Goal: Information Seeking & Learning: Check status

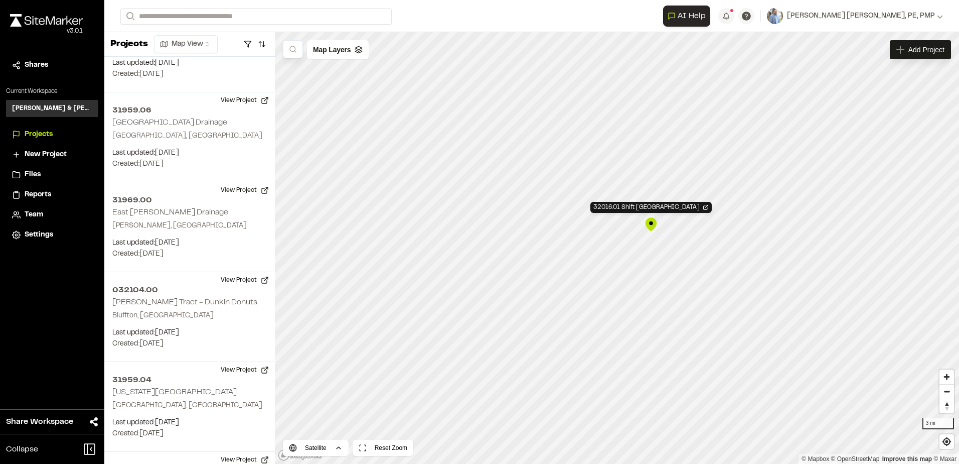
scroll to position [2452, 0]
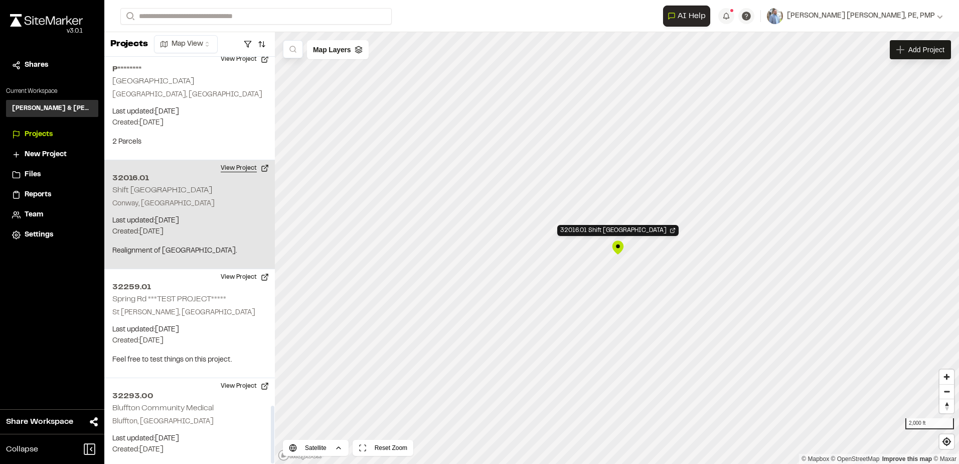
click at [243, 160] on button "View Project" at bounding box center [245, 168] width 60 height 16
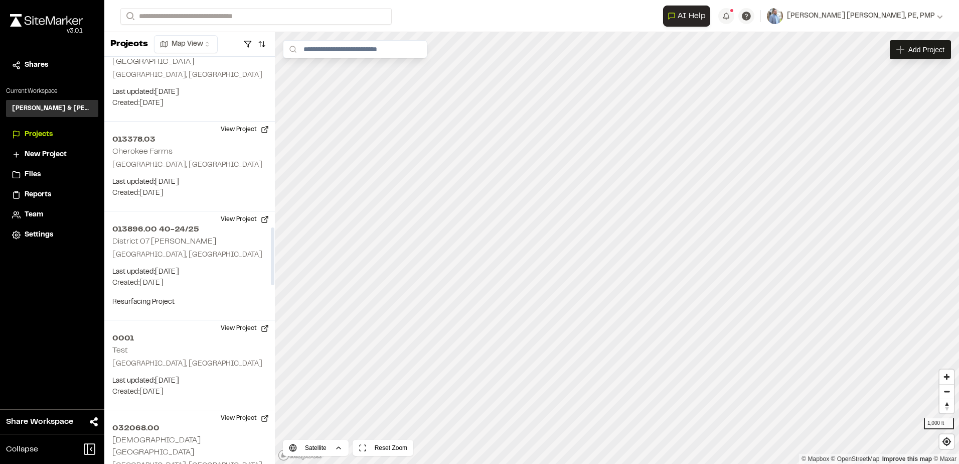
scroll to position [1198, 0]
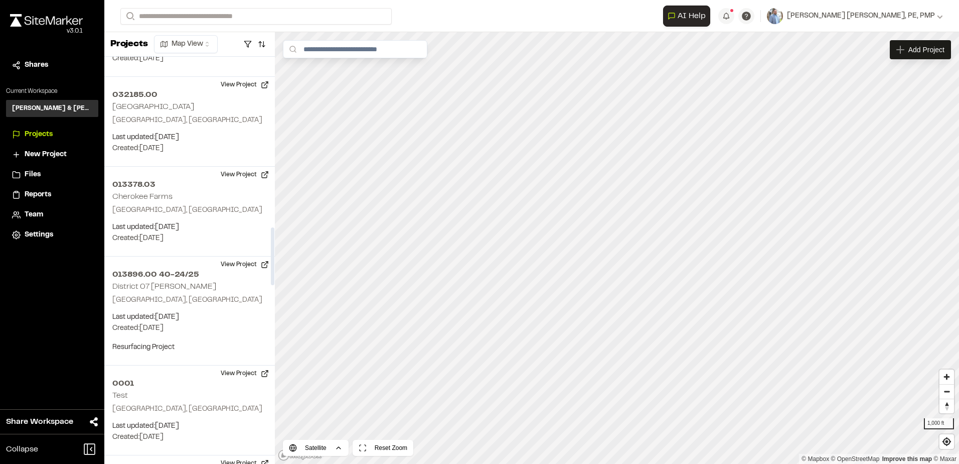
click at [212, 44] on html "Close sidebar v 3.0.1 Shares Current Workspace Davis & Floyd Inc. D& Projects N…" at bounding box center [479, 232] width 959 height 464
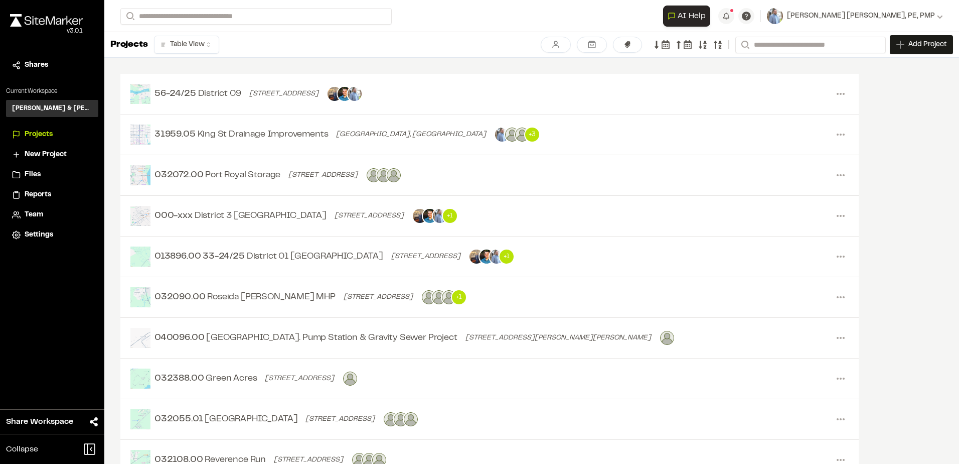
click at [671, 46] on div "Clear Done Search Add Project" at bounding box center [747, 44] width 412 height 19
click at [665, 45] on icon at bounding box center [665, 44] width 9 height 9
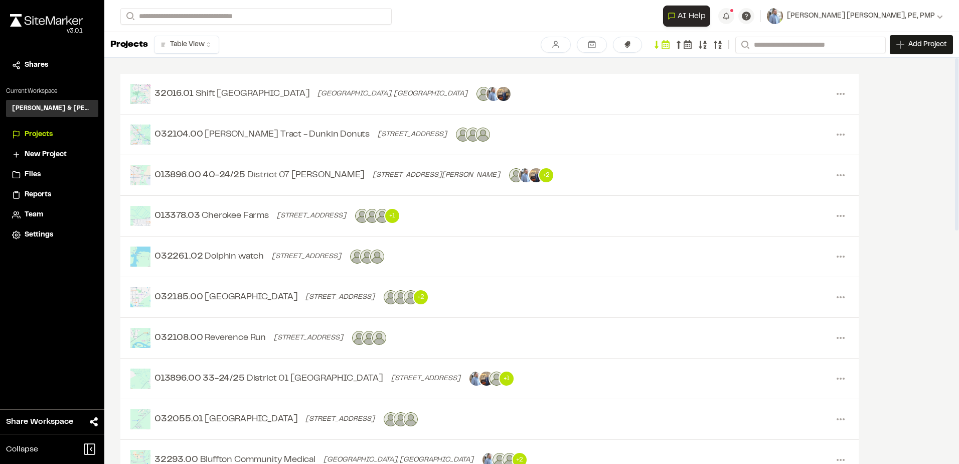
click at [191, 43] on html "Close sidebar v 3.0.1 Shares Current Workspace Davis & Floyd Inc. D& Projects N…" at bounding box center [479, 232] width 959 height 464
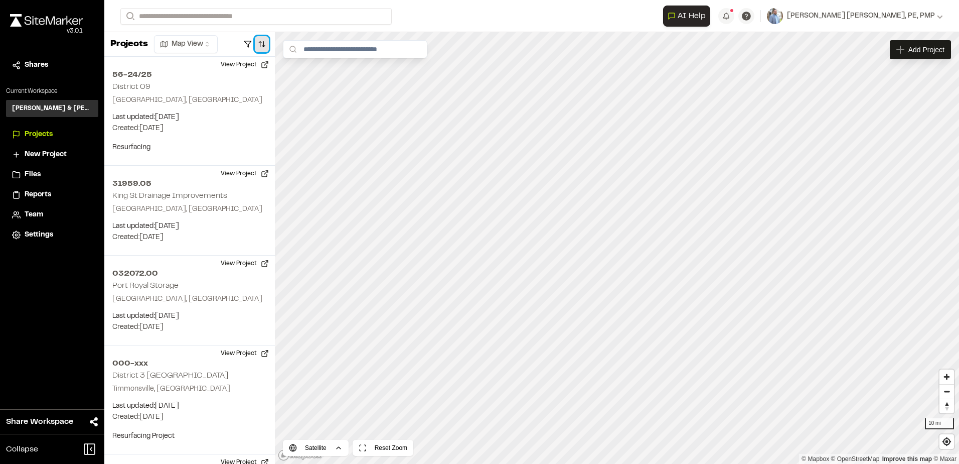
click at [259, 44] on button "button" at bounding box center [262, 44] width 14 height 16
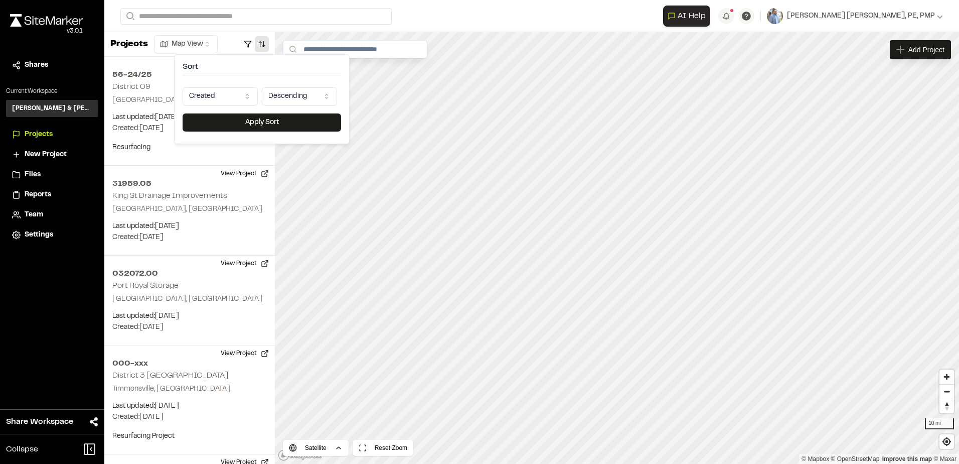
click at [239, 91] on html "Close sidebar v 3.0.1 Shares Current Workspace Davis & Floyd Inc. D& Projects N…" at bounding box center [479, 232] width 959 height 464
click at [262, 69] on html "Close sidebar v 3.0.1 Shares Current Workspace Davis & Floyd Inc. D& Projects N…" at bounding box center [479, 232] width 959 height 464
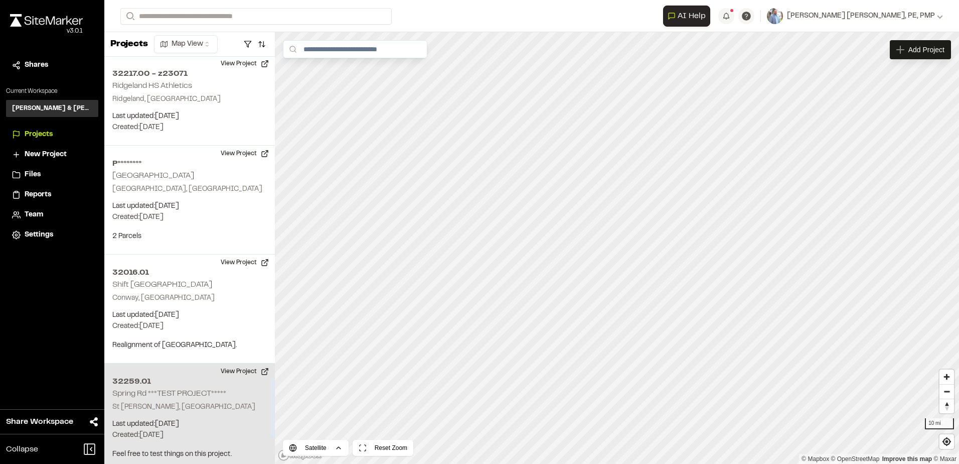
scroll to position [2452, 0]
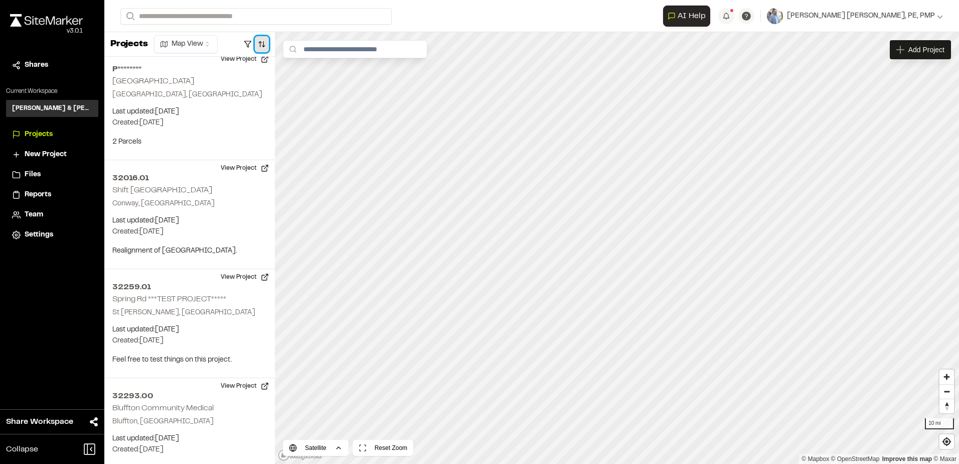
click at [264, 49] on button "button" at bounding box center [262, 44] width 14 height 16
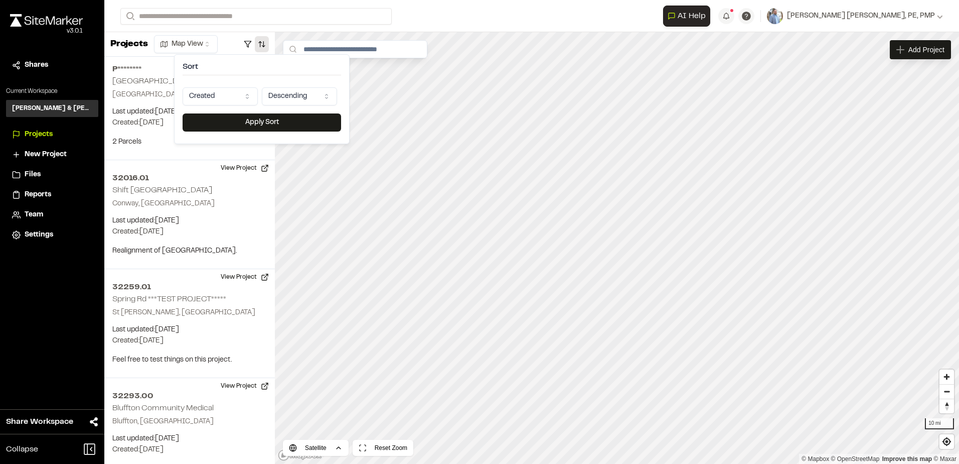
click at [289, 97] on html "Close sidebar v 3.0.1 Shares Current Workspace Davis & Floyd Inc. D& Projects N…" at bounding box center [479, 232] width 959 height 464
click at [276, 122] on button "Apply Sort" at bounding box center [262, 122] width 159 height 18
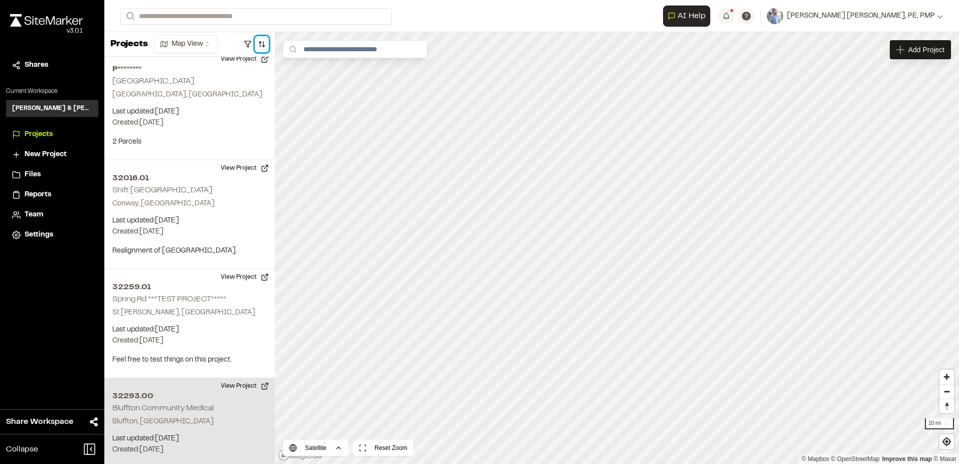
scroll to position [0, 0]
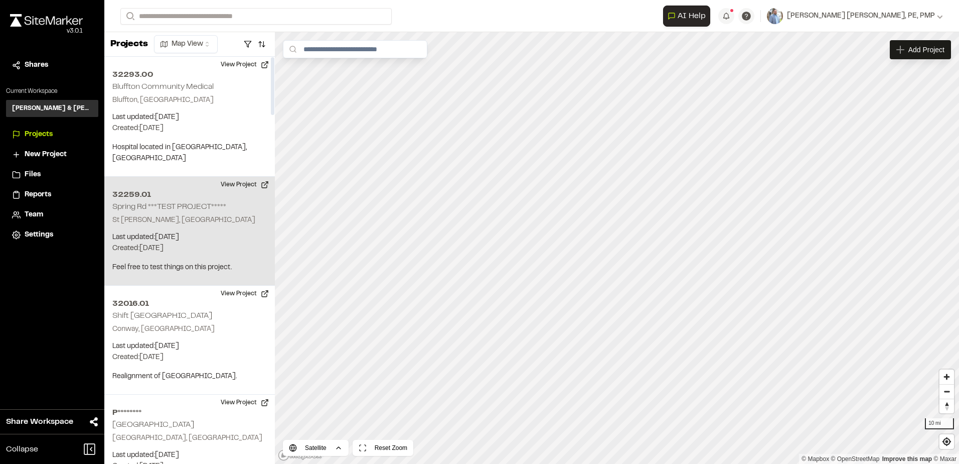
click at [194, 215] on p "St George, SC" at bounding box center [189, 220] width 155 height 11
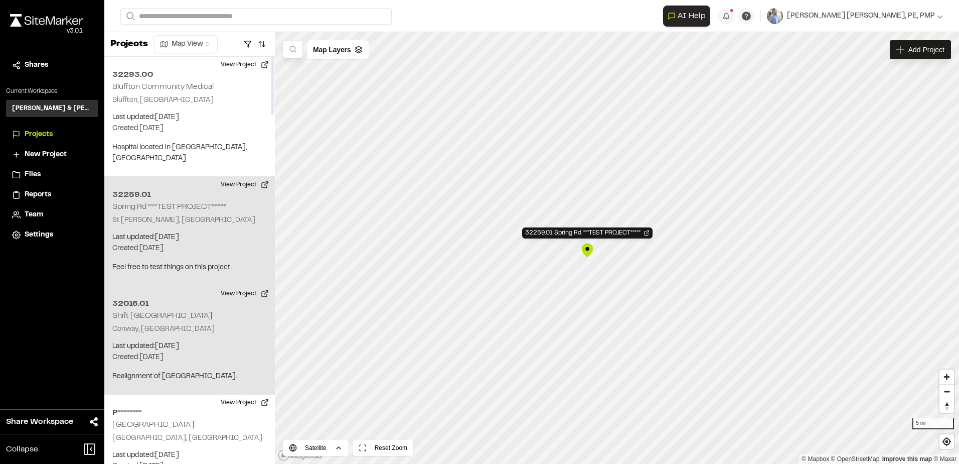
click at [185, 309] on div "32016.01 Shift Western End of University Boulevard Conway, SC Last updated: Aug…" at bounding box center [189, 339] width 171 height 109
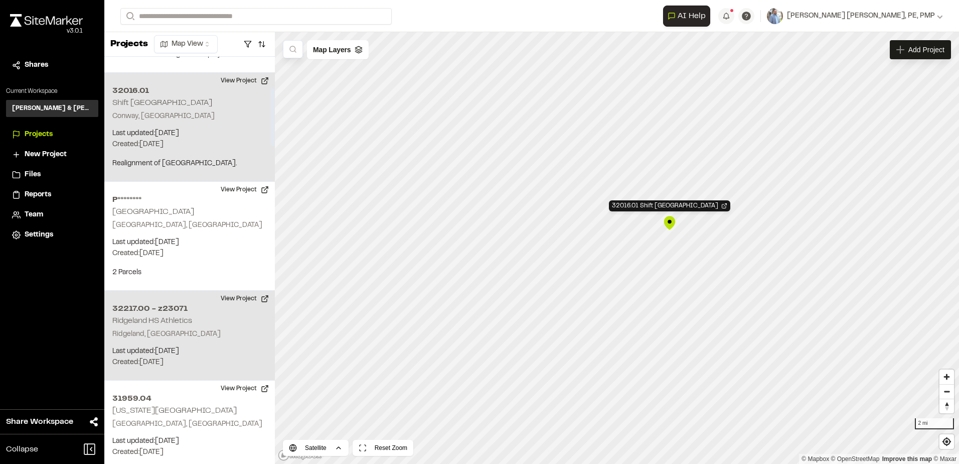
scroll to position [251, 0]
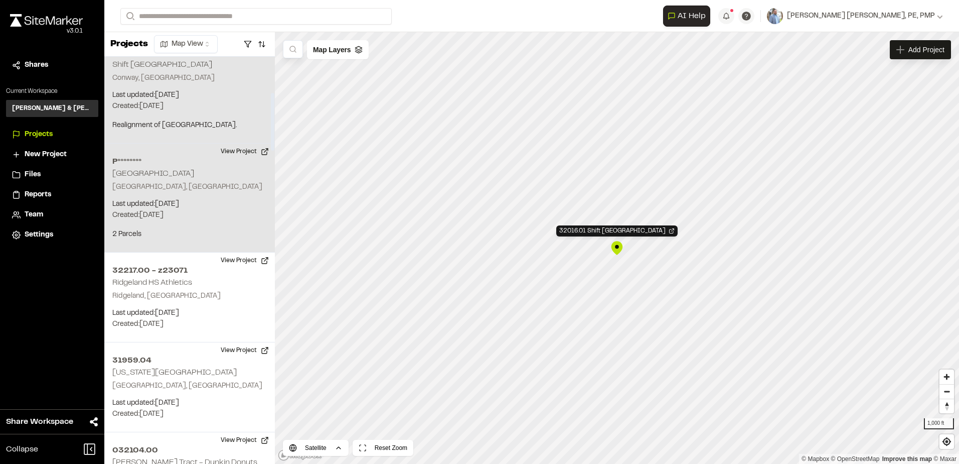
click at [199, 199] on p "Last updated: May 20, 2025" at bounding box center [189, 204] width 155 height 11
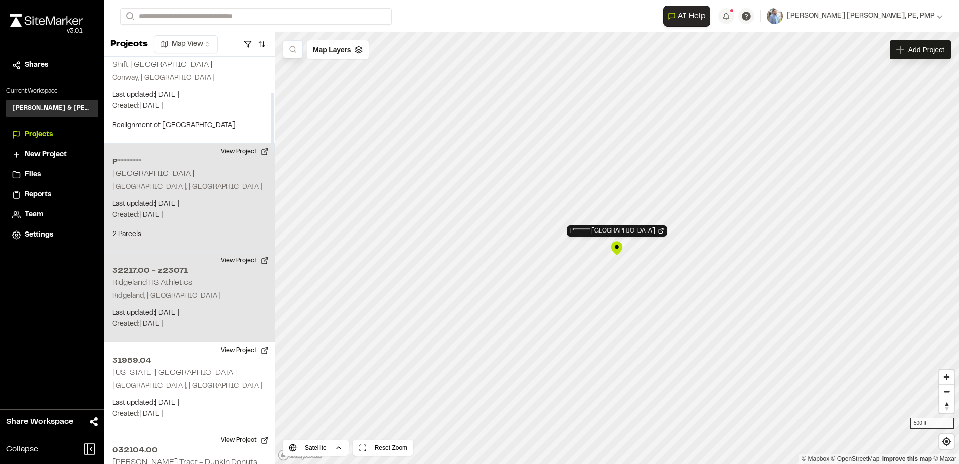
click at [207, 290] on p "Ridgeland, SC" at bounding box center [189, 295] width 155 height 11
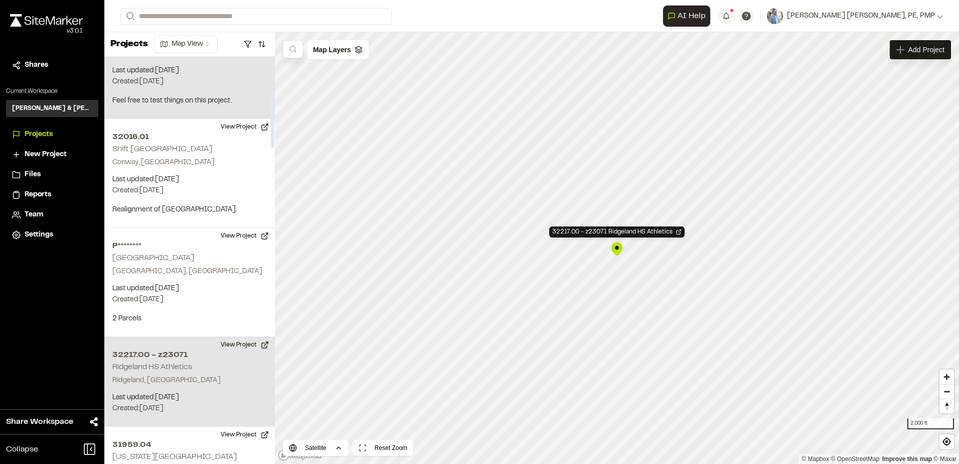
scroll to position [0, 0]
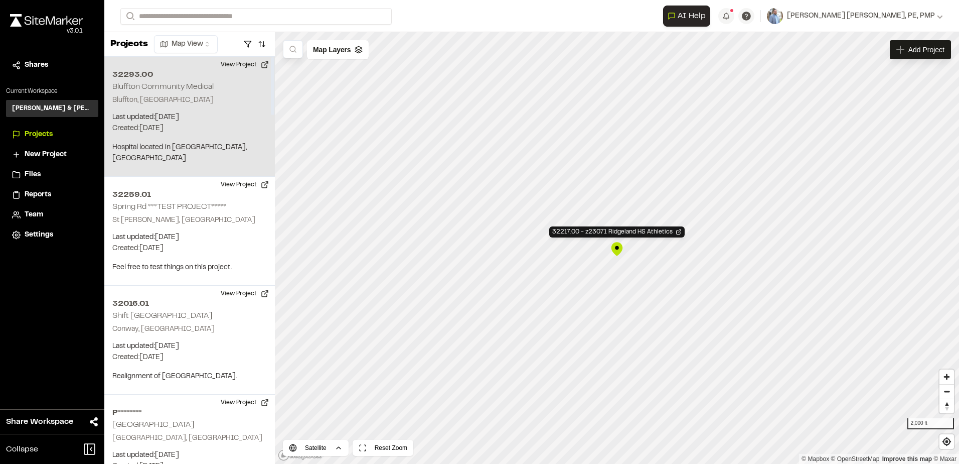
click at [184, 121] on p "Last updated: Aug 12, 2025" at bounding box center [189, 117] width 155 height 11
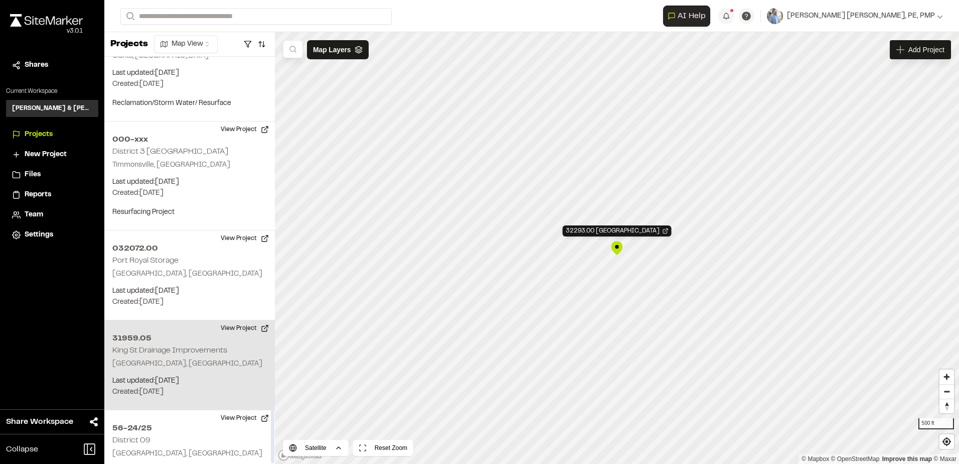
scroll to position [2452, 0]
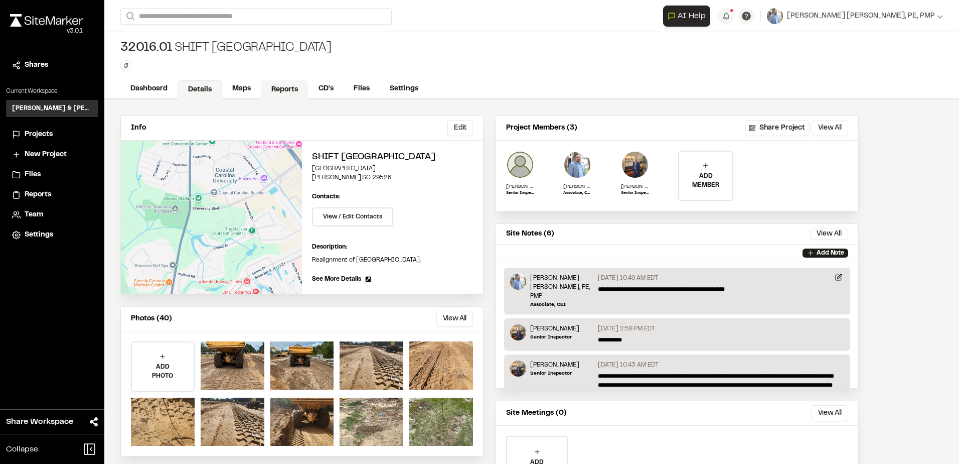
click at [281, 88] on link "Reports" at bounding box center [285, 89] width 48 height 19
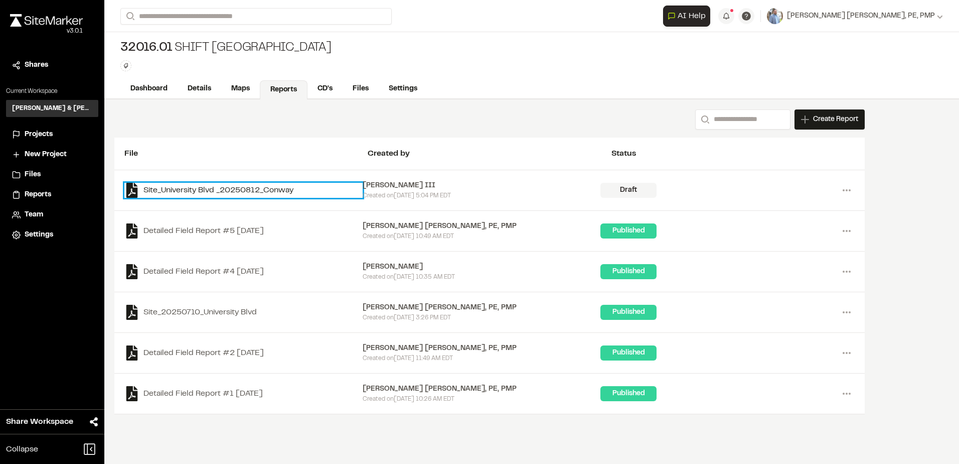
click at [228, 186] on link "Site_University Blvd _20250812_Conway" at bounding box center [243, 190] width 238 height 15
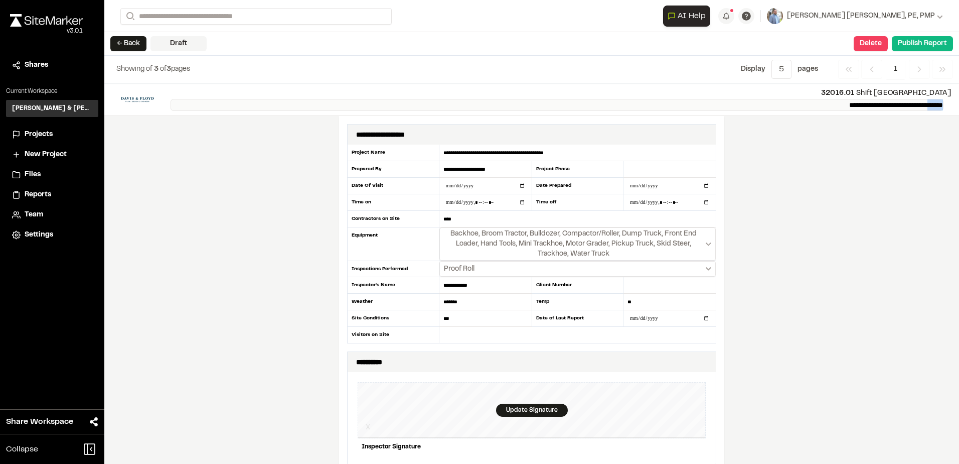
drag, startPoint x: 943, startPoint y: 104, endPoint x: 918, endPoint y: 107, distance: 25.2
click at [918, 107] on p "**********" at bounding box center [557, 105] width 773 height 12
click at [907, 164] on div "**********" at bounding box center [531, 273] width 855 height 380
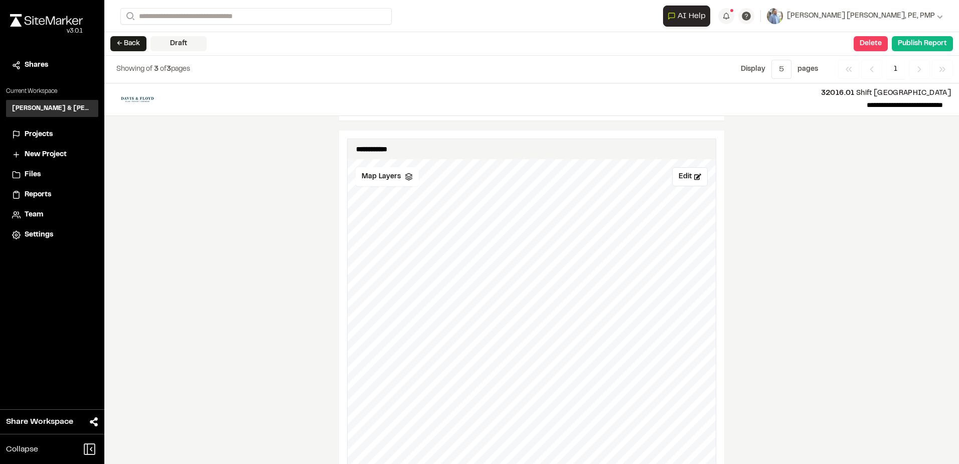
scroll to position [551, 0]
click at [379, 175] on div "Map Layers" at bounding box center [387, 181] width 63 height 19
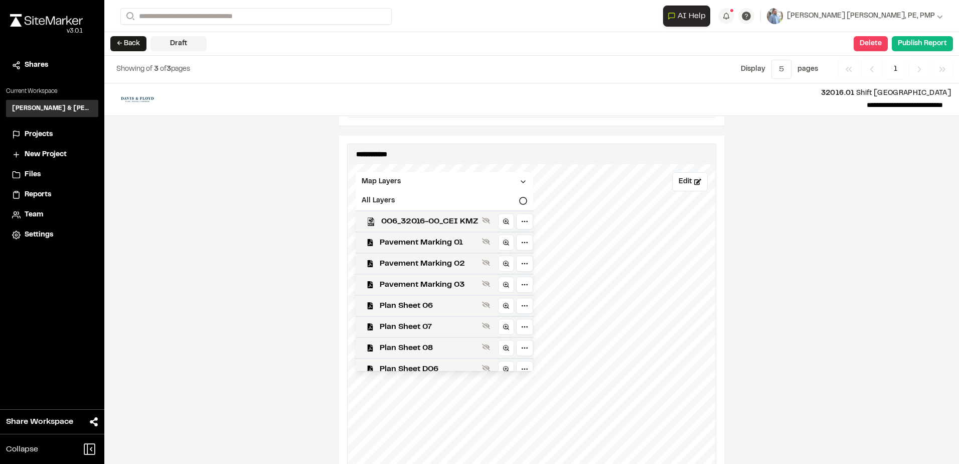
click at [256, 231] on div "**********" at bounding box center [531, 273] width 855 height 380
click at [828, 238] on div "**********" at bounding box center [531, 273] width 855 height 380
click at [527, 179] on icon at bounding box center [523, 182] width 8 height 8
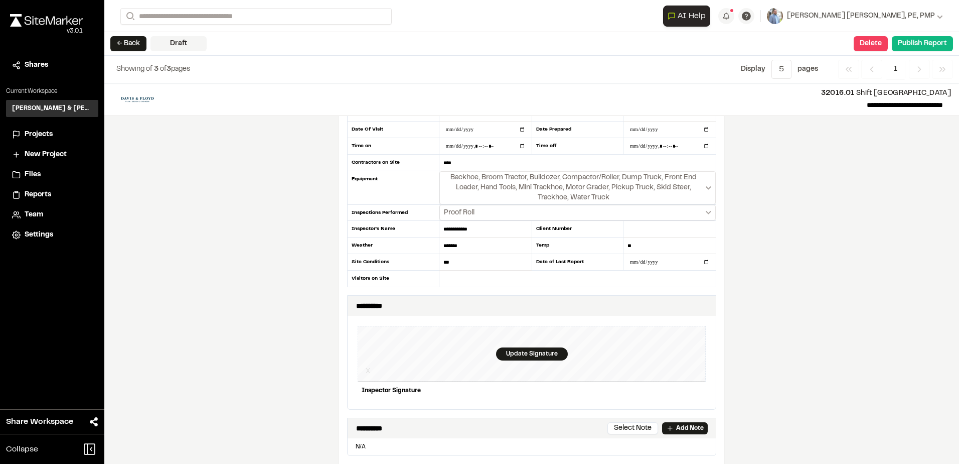
scroll to position [0, 0]
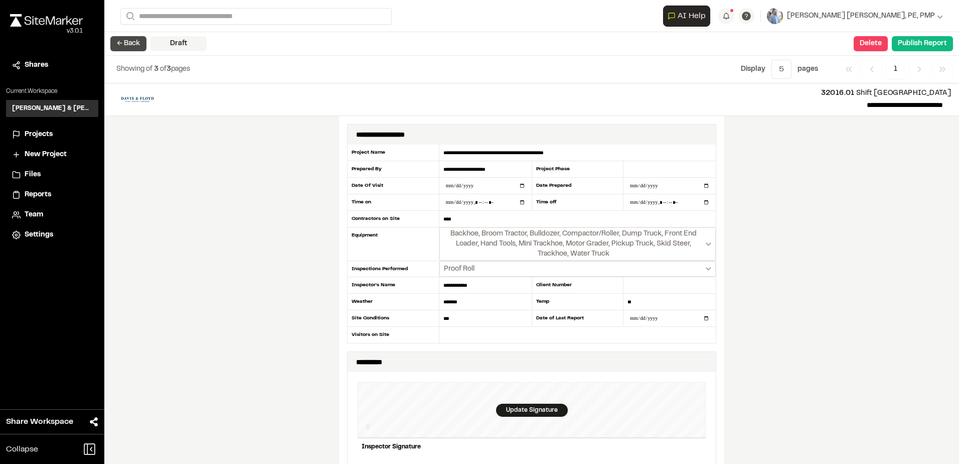
click at [122, 42] on button "← Back" at bounding box center [128, 43] width 36 height 15
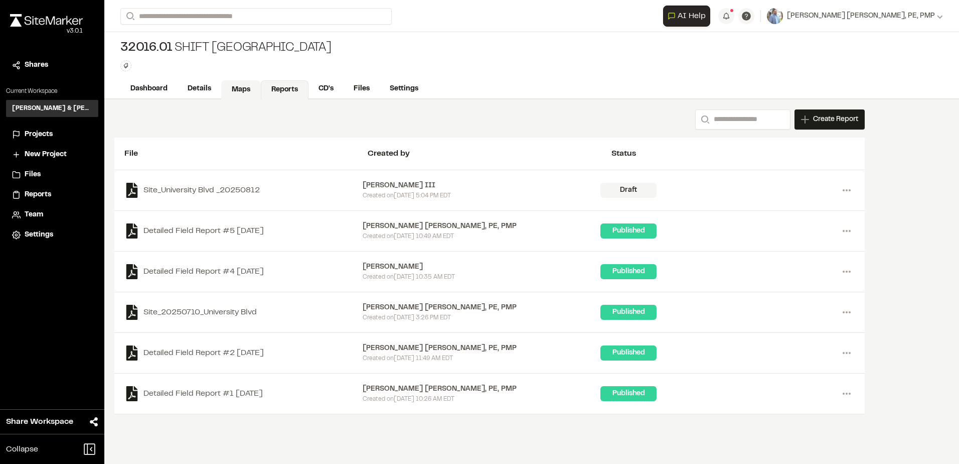
click at [227, 90] on link "Maps" at bounding box center [241, 89] width 40 height 19
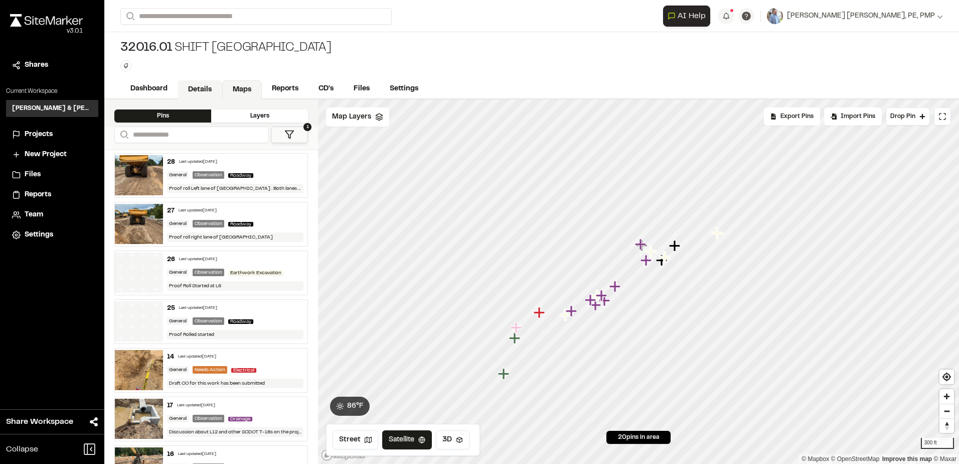
click at [198, 88] on link "Details" at bounding box center [200, 89] width 45 height 19
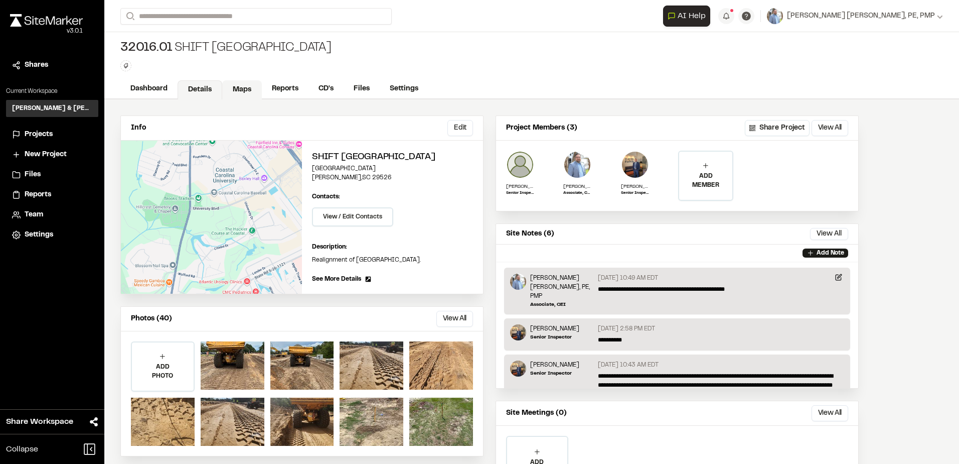
click at [234, 81] on link "Maps" at bounding box center [242, 89] width 40 height 19
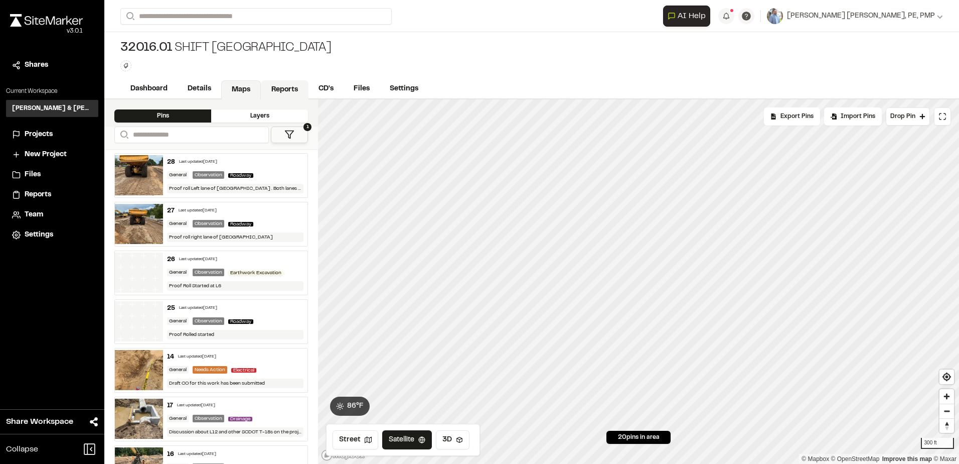
click at [273, 88] on link "Reports" at bounding box center [285, 89] width 48 height 19
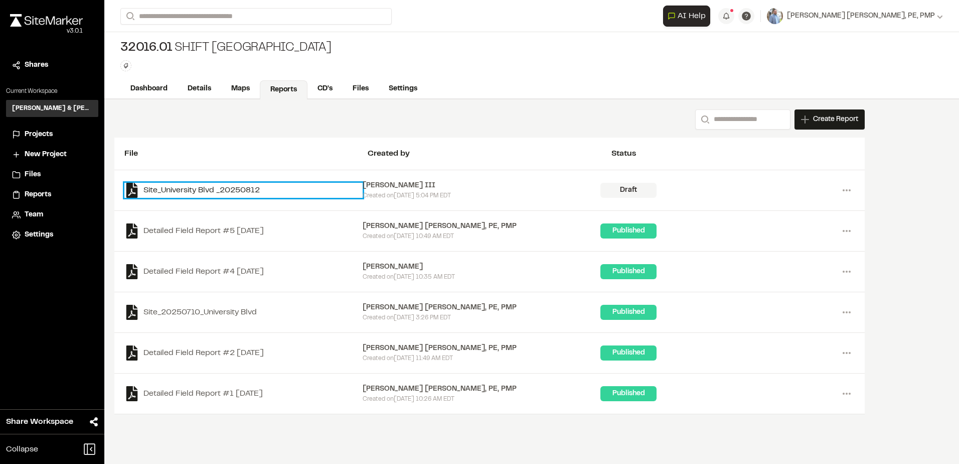
click at [174, 191] on link "Site_University Blvd _20250812" at bounding box center [243, 190] width 238 height 15
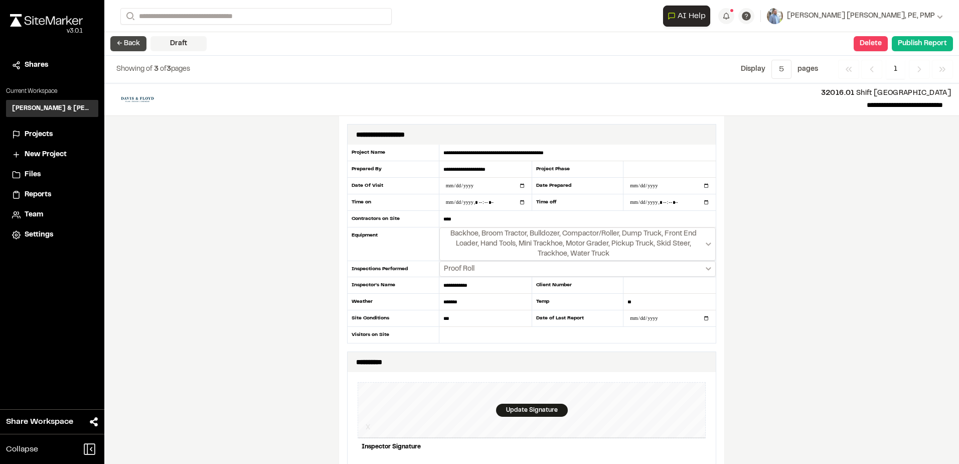
click at [136, 49] on button "← Back" at bounding box center [128, 43] width 36 height 15
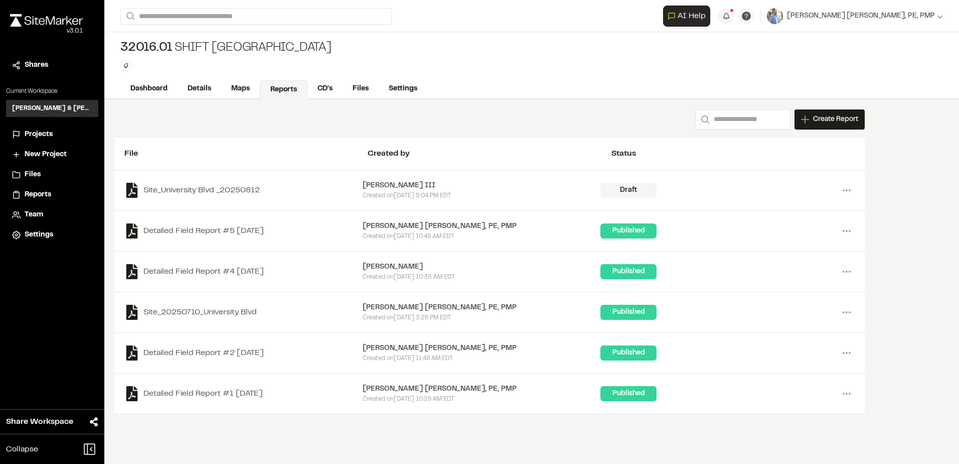
click at [335, 453] on div "Search Create Report New Report | 32016.01 Shift Western End of [GEOGRAPHIC_DAT…" at bounding box center [531, 281] width 855 height 364
